Goal: Check status: Check status

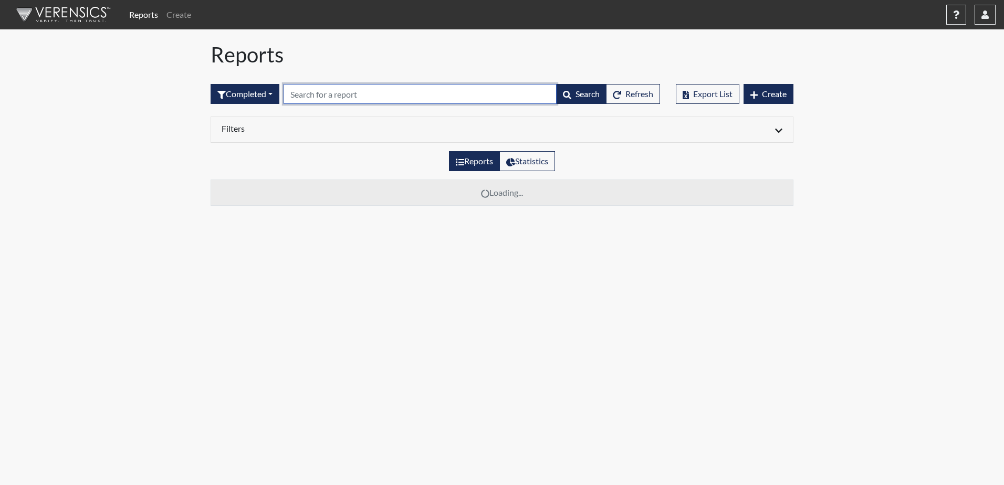
click at [315, 94] on input "text" at bounding box center [420, 94] width 273 height 20
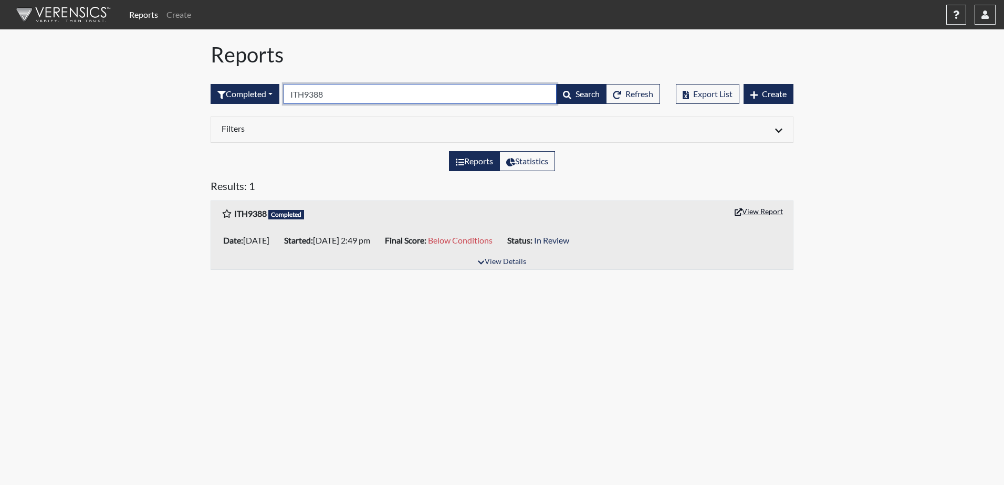
type input "ITH9388"
click at [737, 213] on icon "button" at bounding box center [738, 211] width 7 height 7
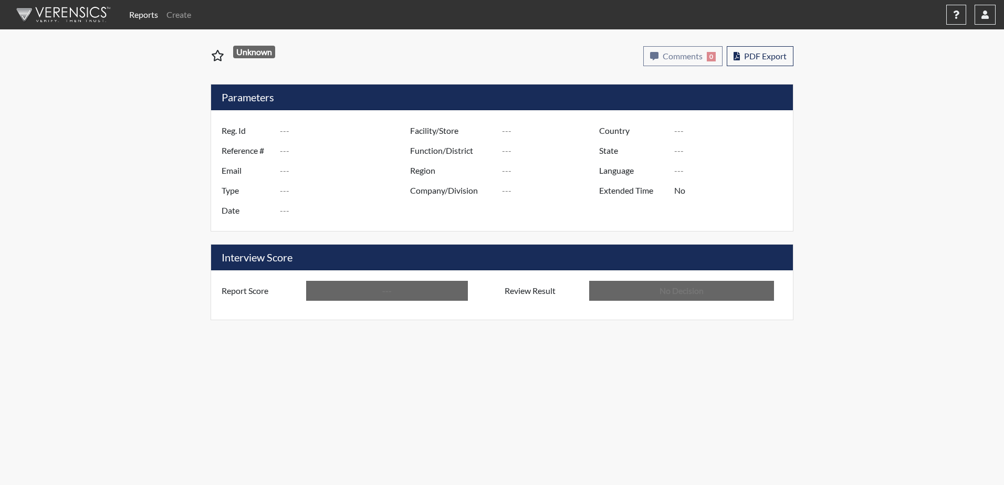
type input "ITH9388"
type input "7910"
type input "---"
type input "Corrections Pre-Employment"
type input "Aug 3, 2022"
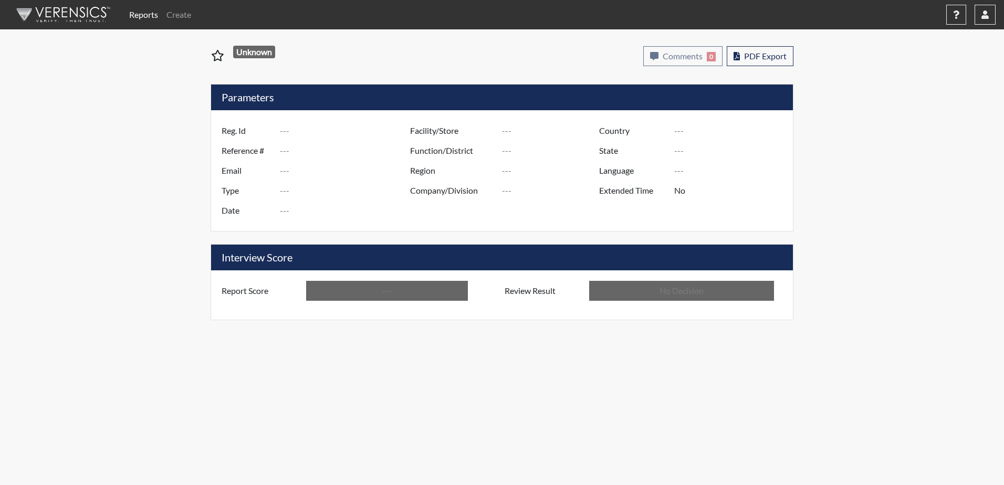
type input "Dodge SP"
type input "[GEOGRAPHIC_DATA]"
type input "[US_STATE]"
type input "English"
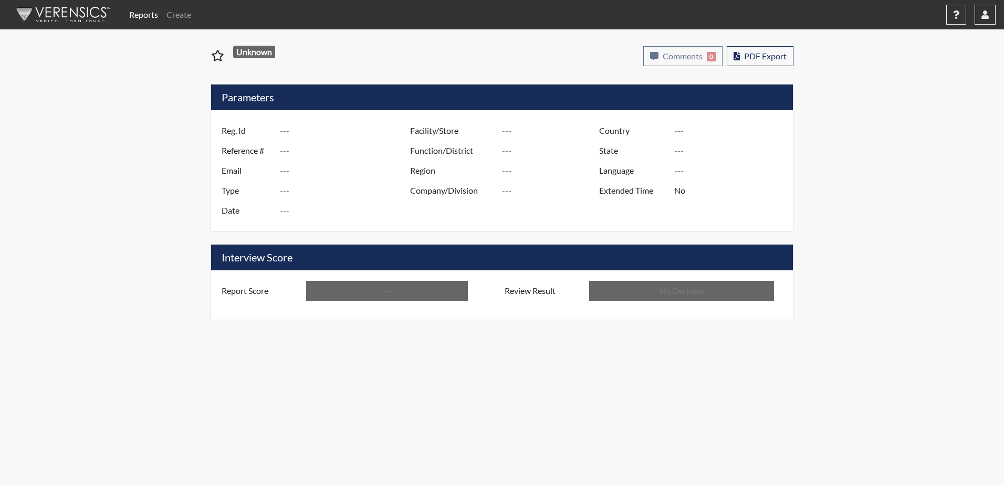
type input "Below Conditions"
type input "In Review"
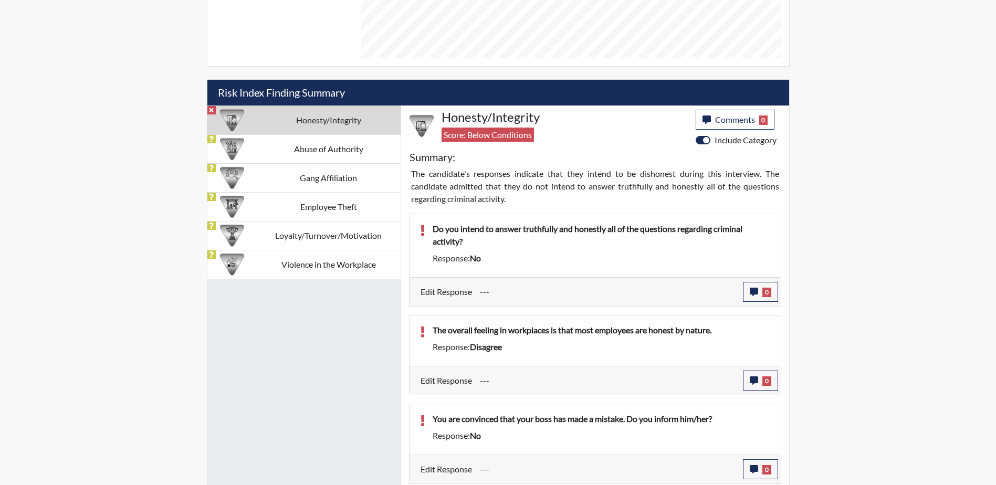
scroll to position [346, 0]
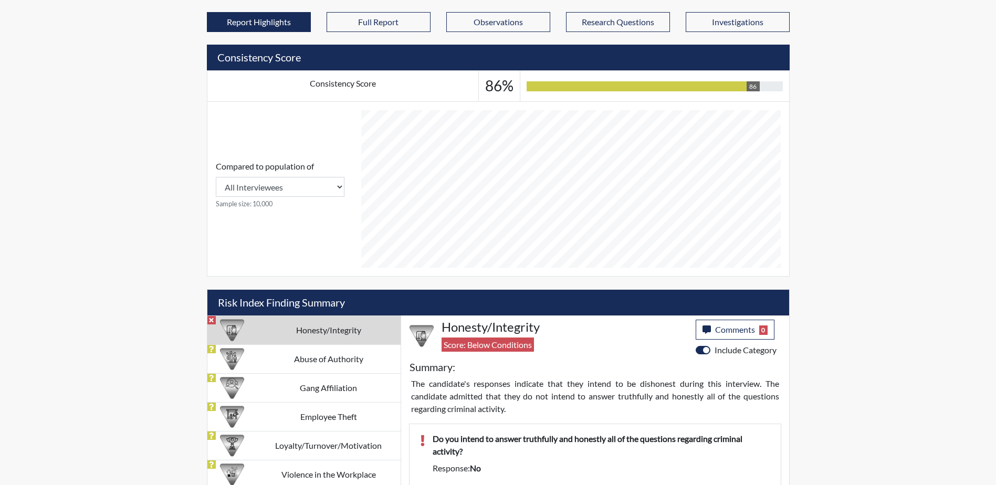
click at [313, 329] on td "Honesty/Integrity" at bounding box center [329, 330] width 144 height 29
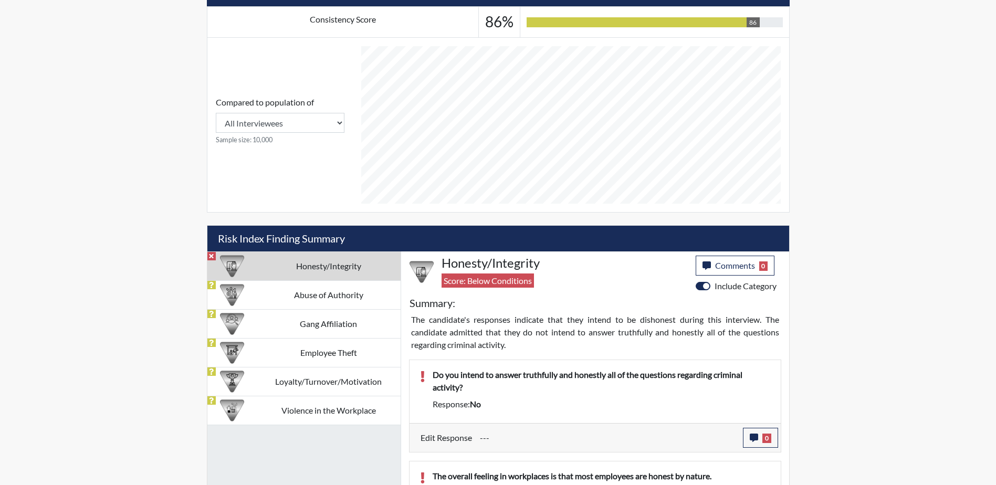
scroll to position [504, 0]
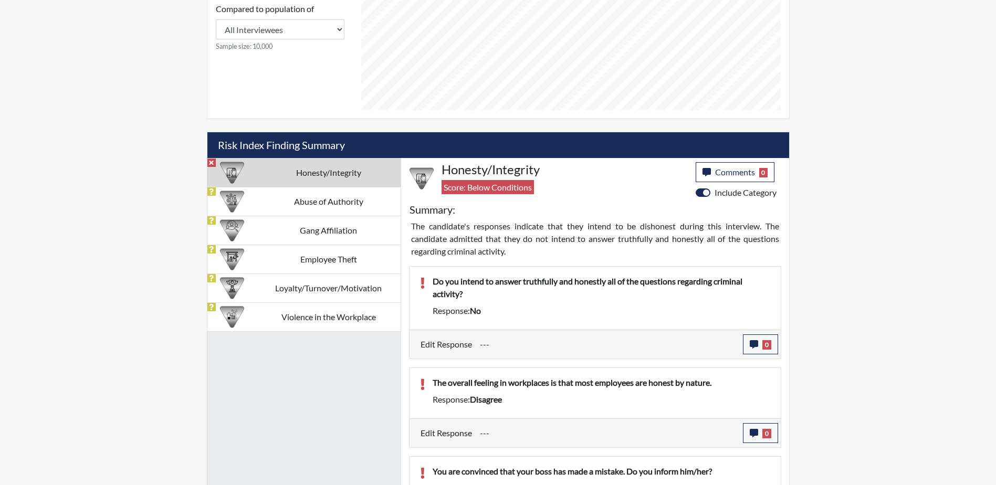
click at [487, 180] on div "Honesty/Integrity Score: Below Conditions" at bounding box center [565, 180] width 262 height 37
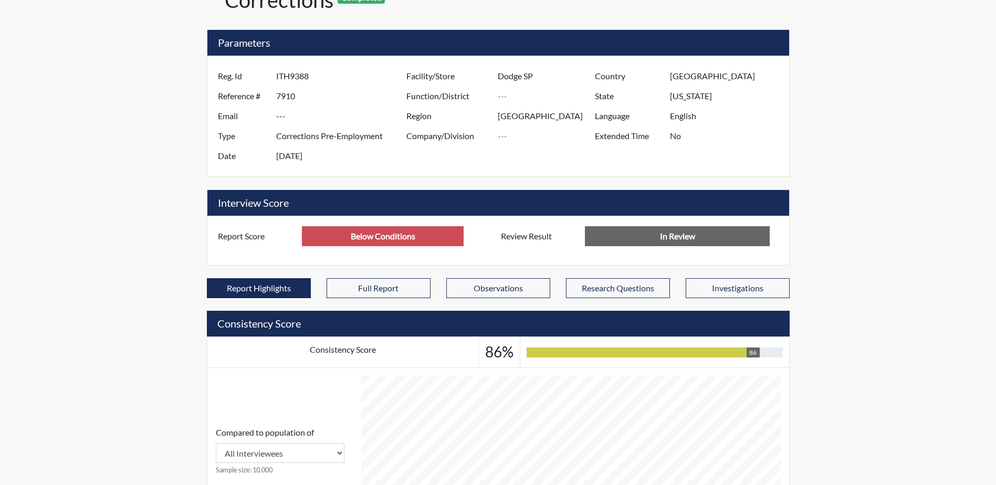
scroll to position [0, 0]
